Goal: Task Accomplishment & Management: Manage account settings

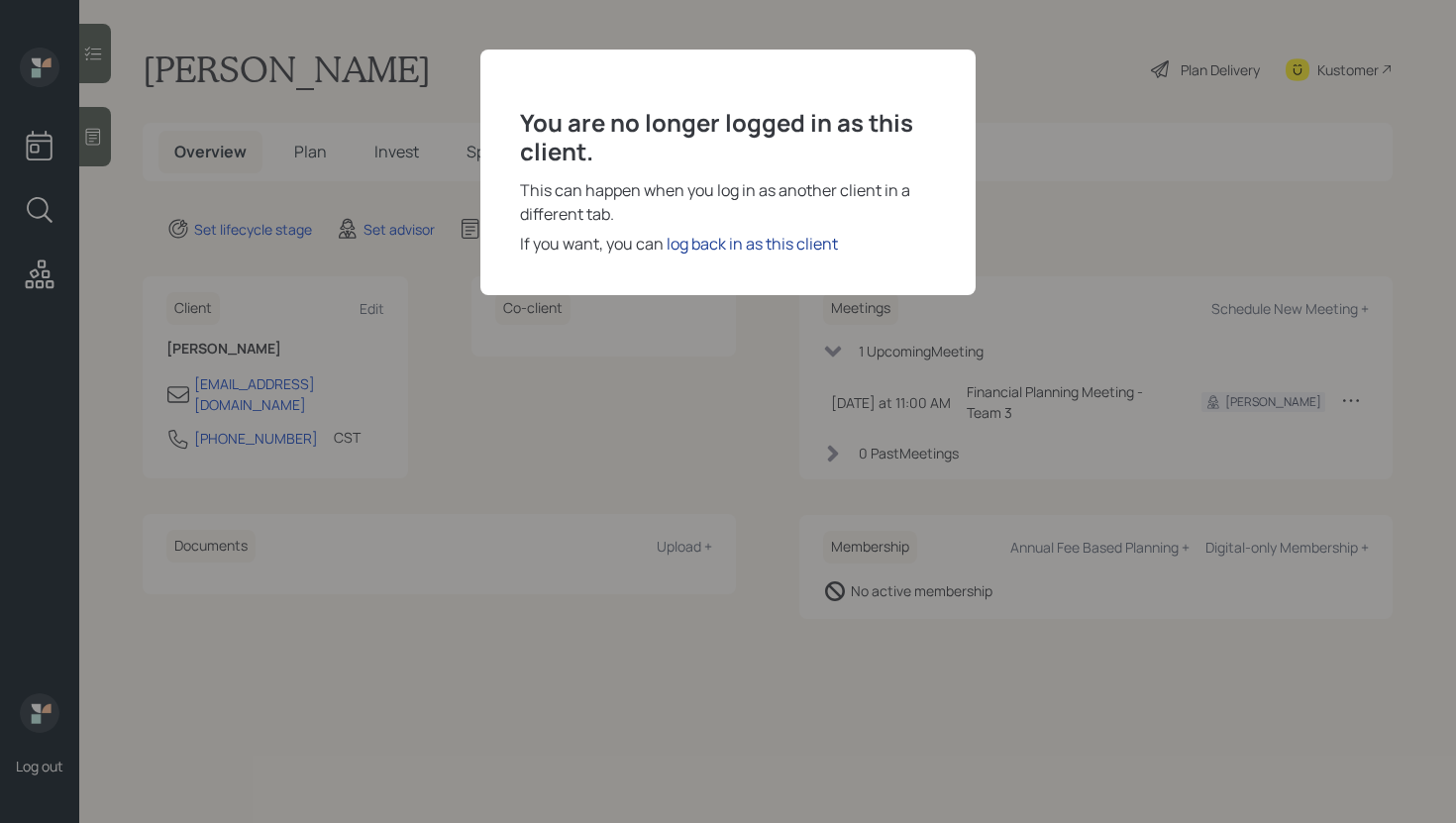
click at [729, 246] on div "log back in as this client" at bounding box center [752, 243] width 172 height 24
